Goal: Find specific page/section: Find specific page/section

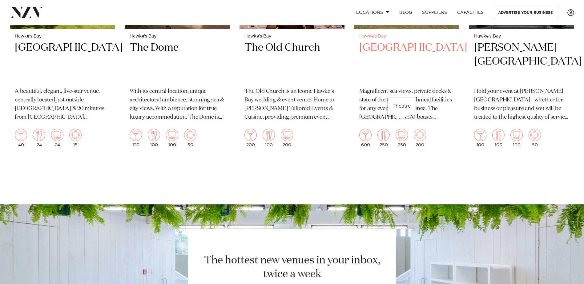
scroll to position [831, 0]
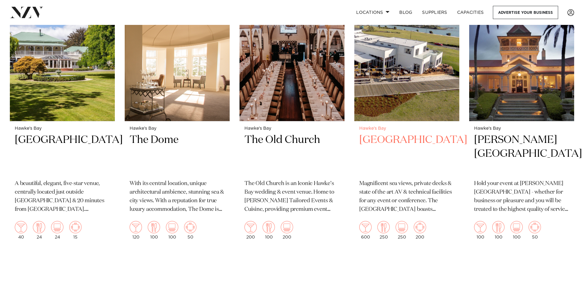
click at [415, 133] on h2 "[GEOGRAPHIC_DATA]" at bounding box center [406, 154] width 95 height 42
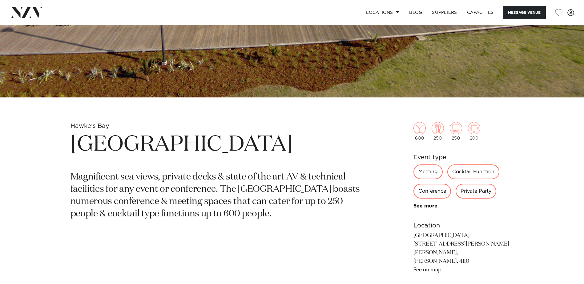
scroll to position [246, 0]
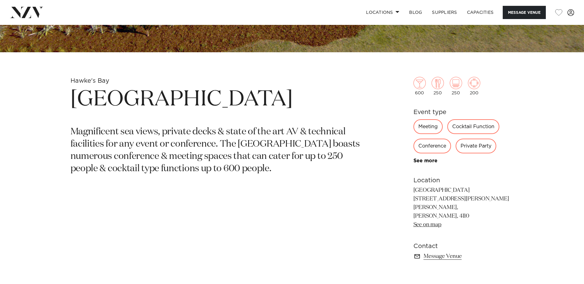
click at [126, 95] on h1 "[GEOGRAPHIC_DATA]" at bounding box center [219, 100] width 299 height 28
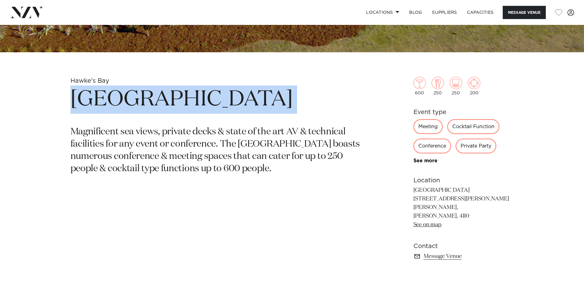
click at [126, 95] on h1 "[GEOGRAPHIC_DATA]" at bounding box center [219, 100] width 299 height 28
